Goal: Task Accomplishment & Management: Complete application form

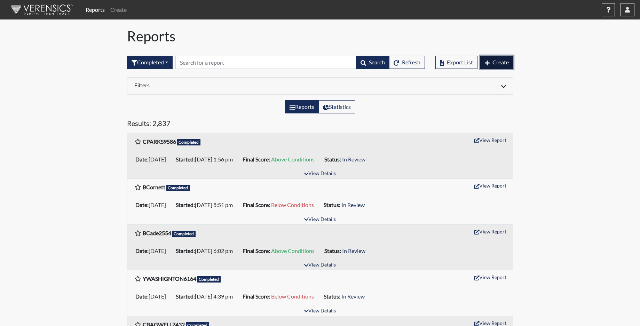
click at [498, 61] on span "Create" at bounding box center [501, 62] width 16 height 7
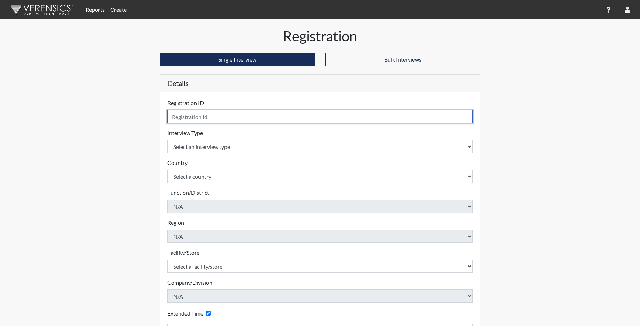
click at [194, 120] on input "text" at bounding box center [320, 116] width 306 height 13
type input "SSIMMONS3736"
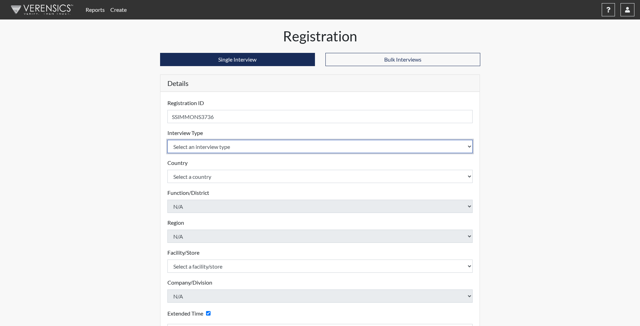
click at [202, 147] on select "Select an interview type Corrections Pre-Employment" at bounding box center [320, 146] width 306 height 13
select select "ff733e93-e1bf-11ea-9c9f-0eff0cf7eb8f"
click at [167, 140] on select "Select an interview type Corrections Pre-Employment" at bounding box center [320, 146] width 306 height 13
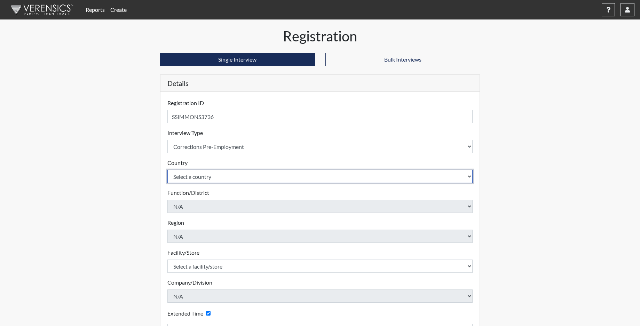
click at [205, 173] on select "Select a country [GEOGRAPHIC_DATA] [GEOGRAPHIC_DATA]" at bounding box center [320, 176] width 306 height 13
select select "united-states-of-[GEOGRAPHIC_DATA]"
click at [167, 170] on select "Select a country [GEOGRAPHIC_DATA] [GEOGRAPHIC_DATA]" at bounding box center [320, 176] width 306 height 13
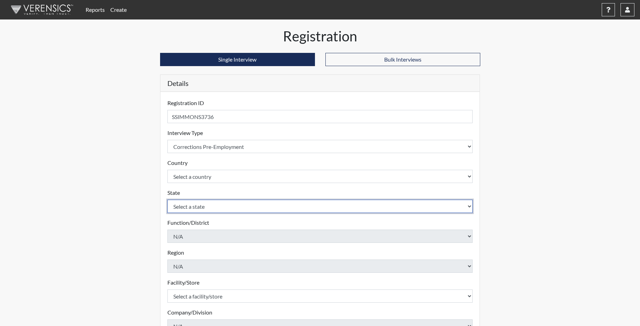
click at [197, 211] on select "Select a state [US_STATE] [US_STATE] [US_STATE] [US_STATE] [US_STATE] [US_STATE…" at bounding box center [320, 206] width 306 height 13
select select "SC"
click at [167, 200] on select "Select a state [US_STATE] [US_STATE] [US_STATE] [US_STATE] [US_STATE] [US_STATE…" at bounding box center [320, 206] width 306 height 13
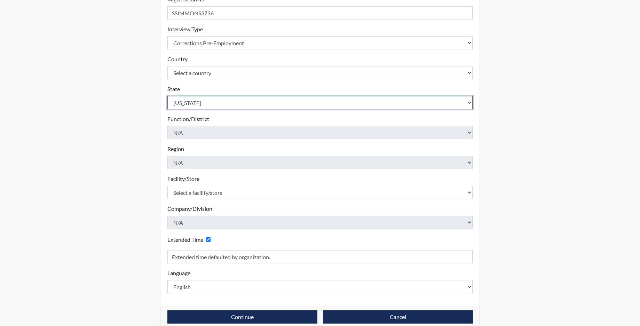
scroll to position [104, 0]
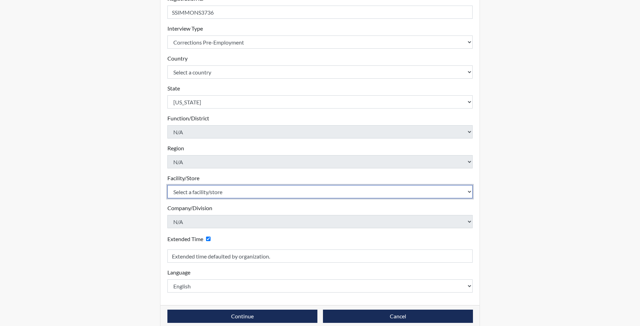
click at [191, 191] on select "Select a facility/store [GEOGRAPHIC_DATA] CI Broad River CI [PERSON_NAME] CI Di…" at bounding box center [320, 191] width 306 height 13
select select "0d391a50-d13c-4c4c-9d7e-c8b7519baf63"
click at [167, 185] on select "Select a facility/store [GEOGRAPHIC_DATA] CI Broad River CI [PERSON_NAME] CI Di…" at bounding box center [320, 191] width 306 height 13
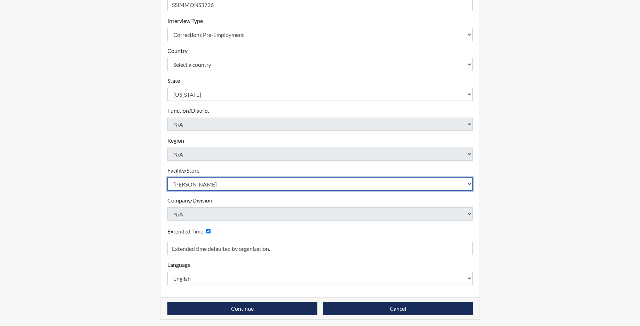
scroll to position [114, 0]
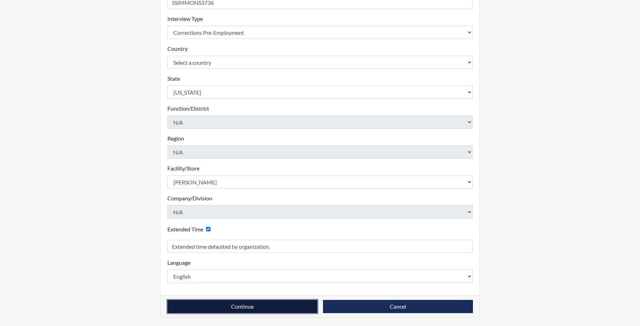
click at [242, 313] on button "Continue" at bounding box center [242, 306] width 150 height 13
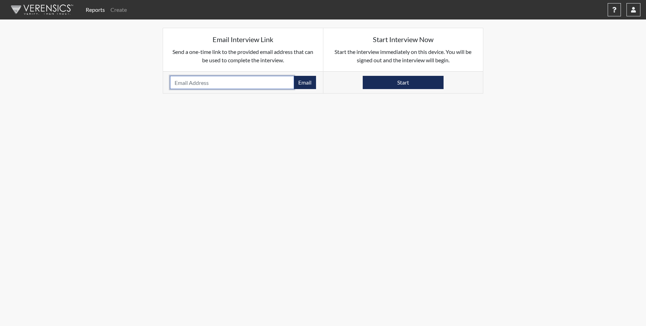
paste input "[EMAIL_ADDRESS][DOMAIN_NAME]"
type input "[EMAIL_ADDRESS][DOMAIN_NAME]"
click at [308, 83] on button "Email" at bounding box center [305, 82] width 22 height 13
